Goal: Task Accomplishment & Management: Use online tool/utility

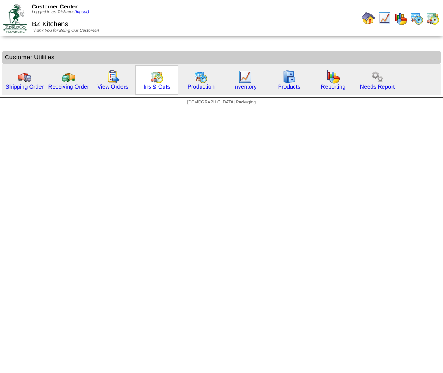
click at [153, 76] on img at bounding box center [157, 77] width 14 height 14
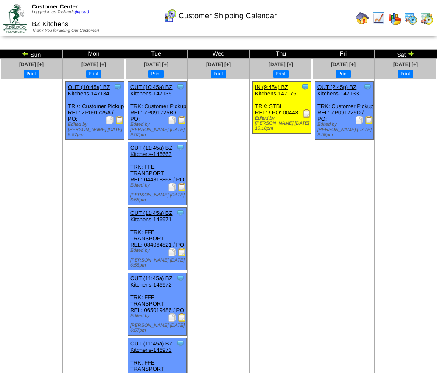
click at [411, 53] on img at bounding box center [410, 53] width 7 height 7
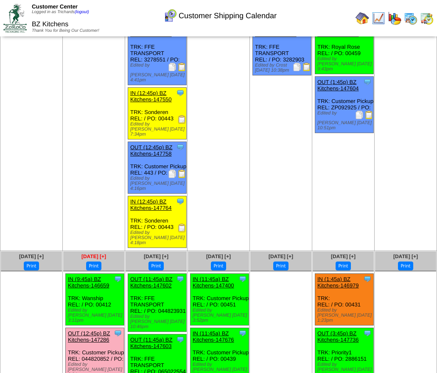
scroll to position [59, 0]
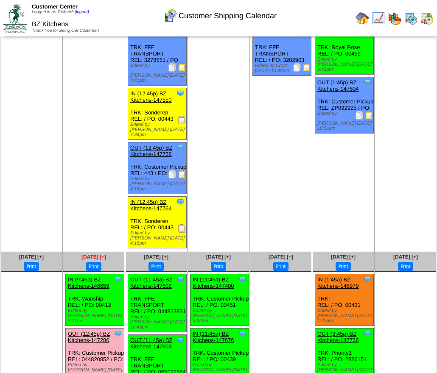
click at [99, 254] on span "[DATE] [+]" at bounding box center [93, 257] width 25 height 6
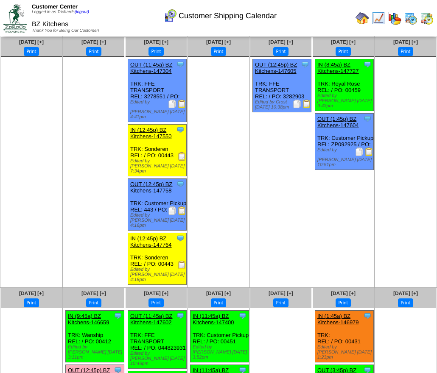
scroll to position [14, 0]
